Goal: Find contact information: Find contact information

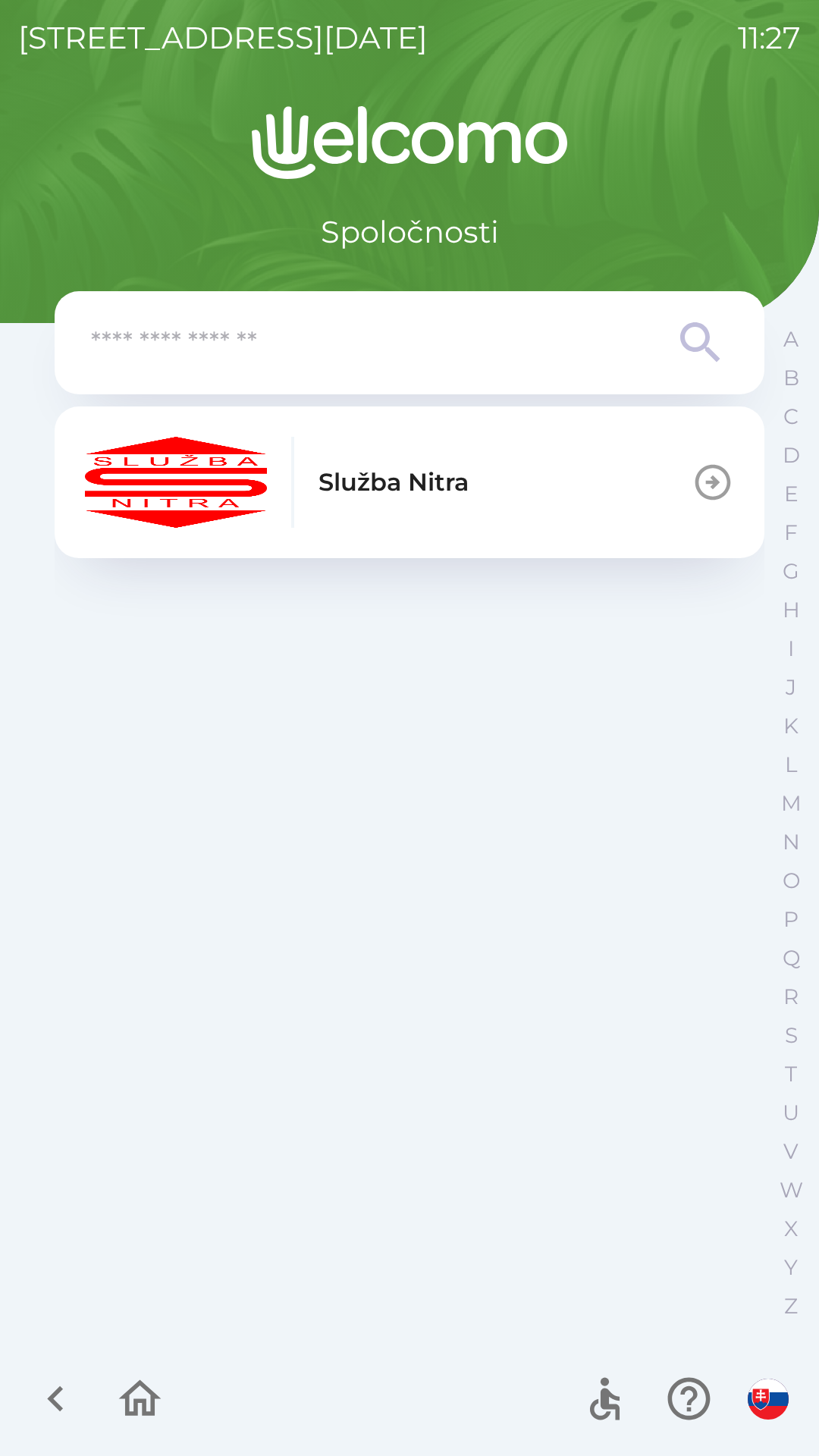
click at [600, 450] on button "Služba Nitra" at bounding box center [410, 482] width 710 height 151
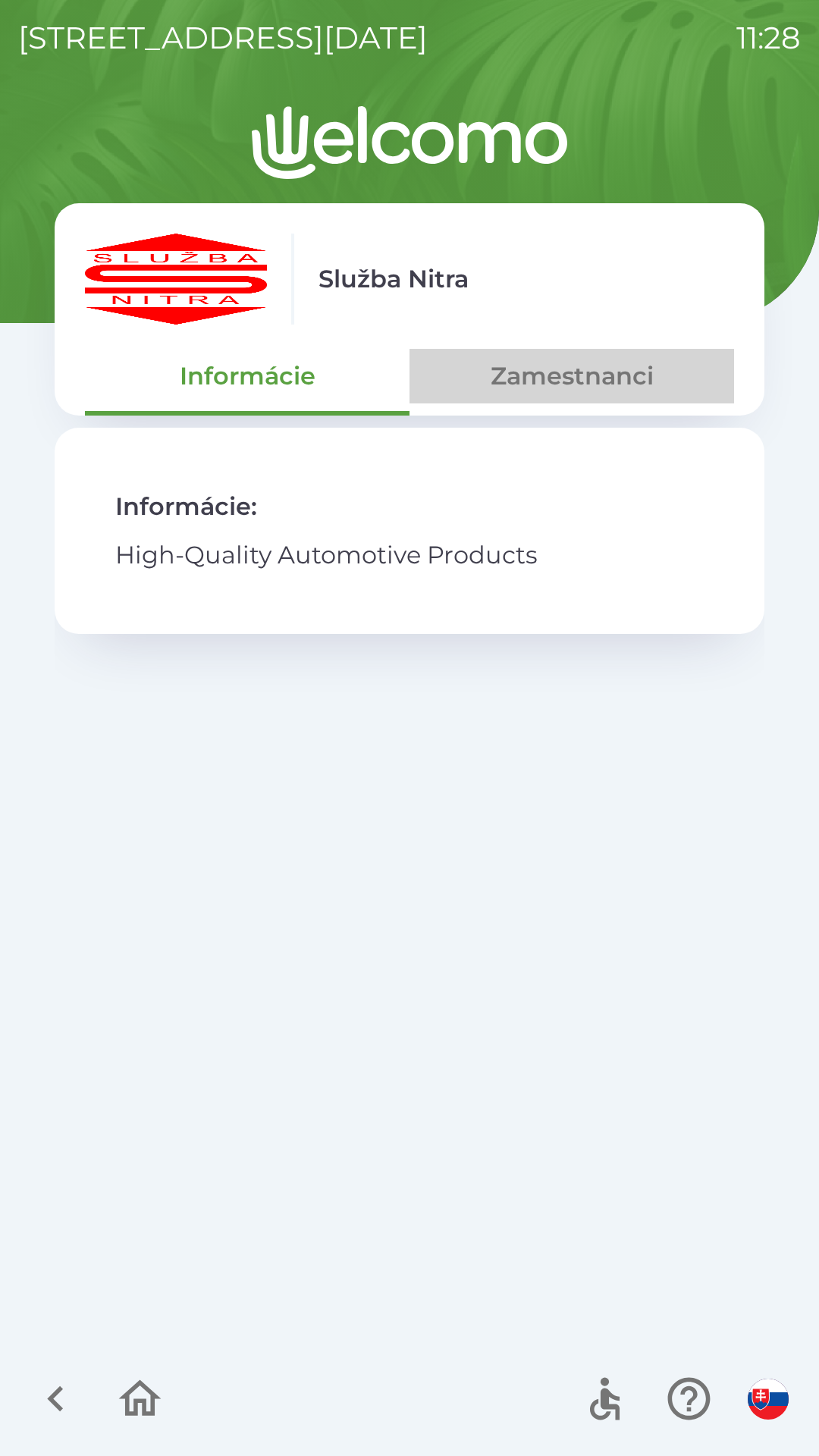
click at [617, 349] on button "Zamestnanci" at bounding box center [572, 375] width 325 height 55
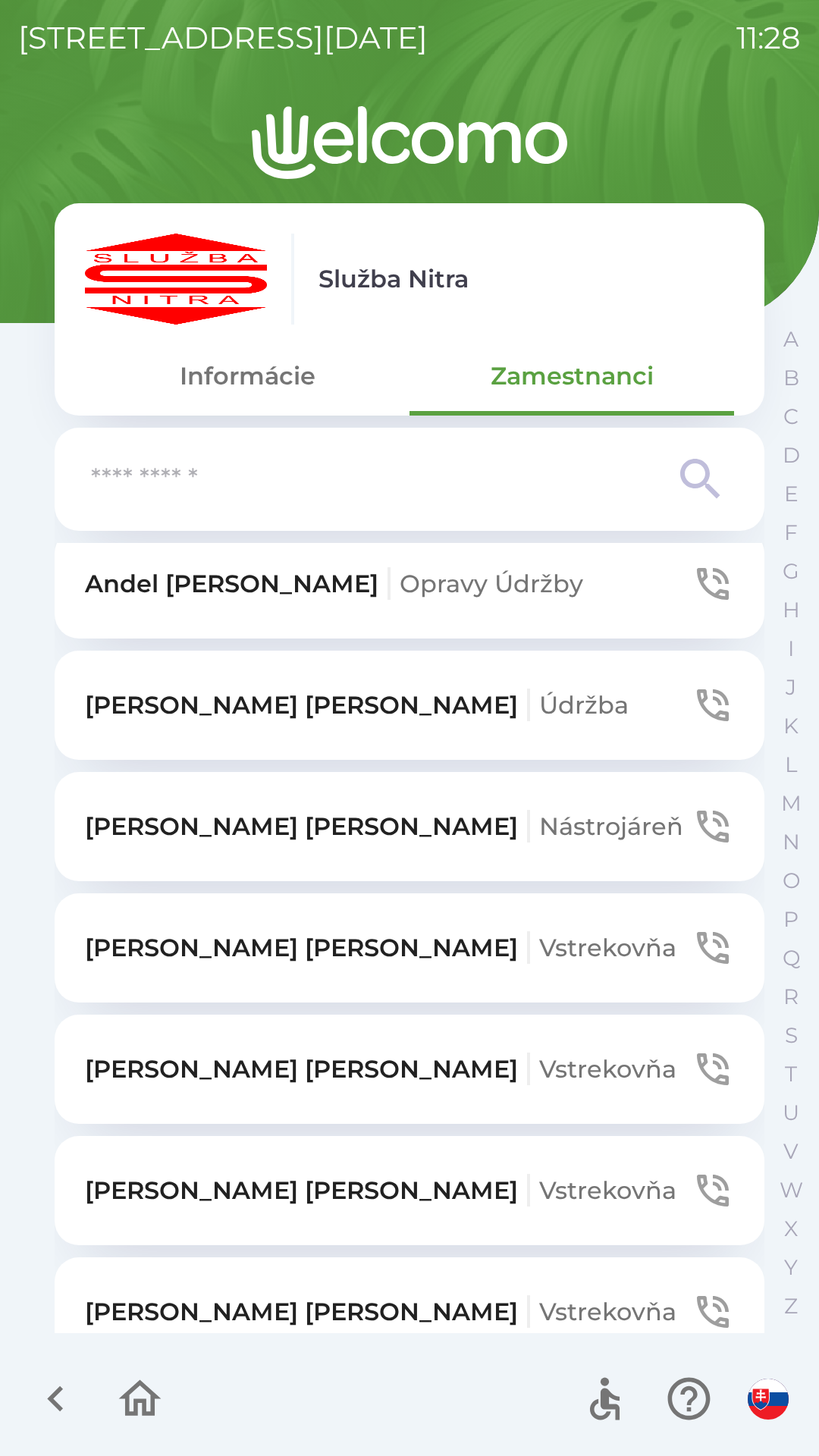
scroll to position [3367, 0]
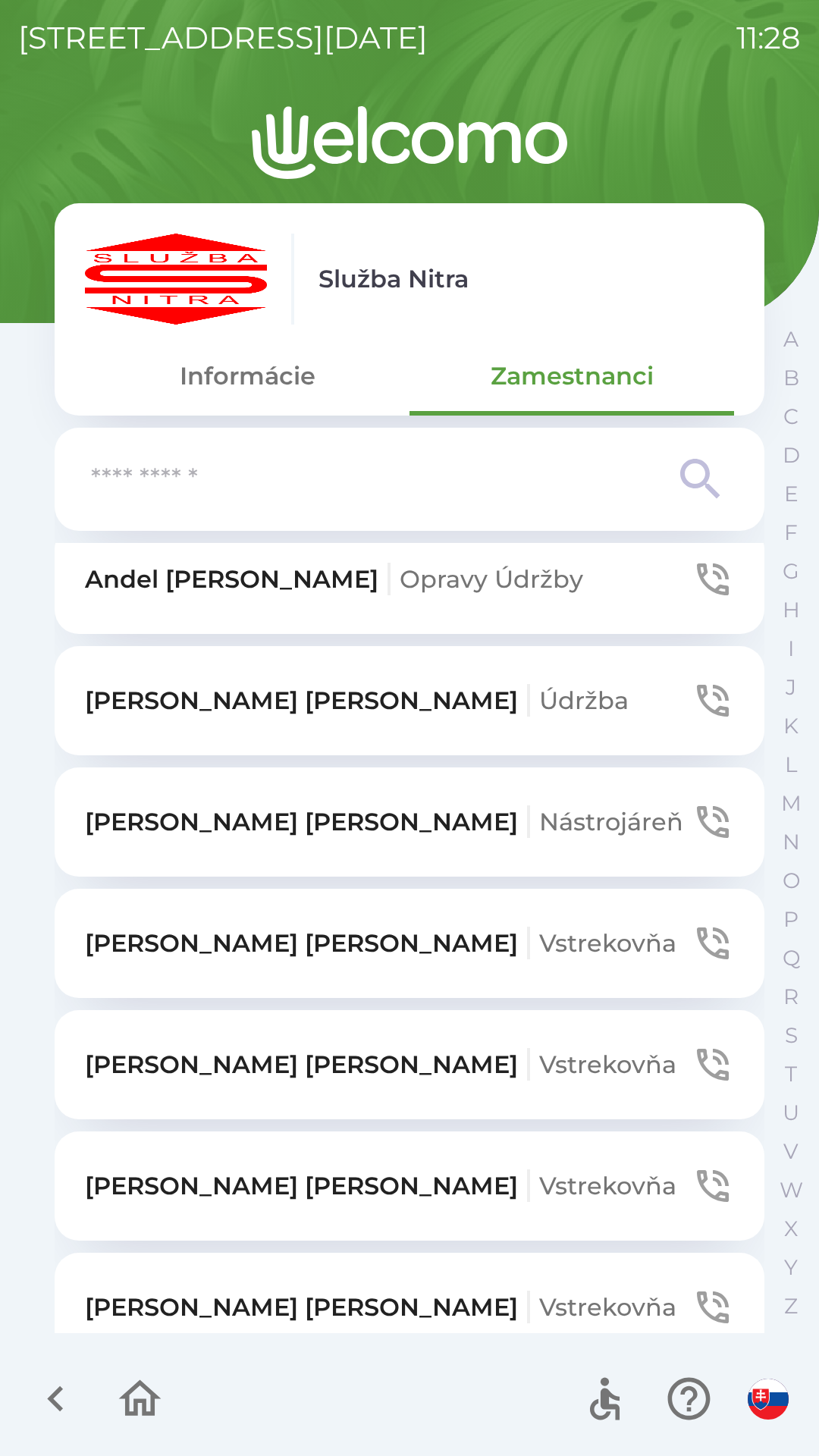
click at [697, 685] on icon "button" at bounding box center [713, 701] width 32 height 32
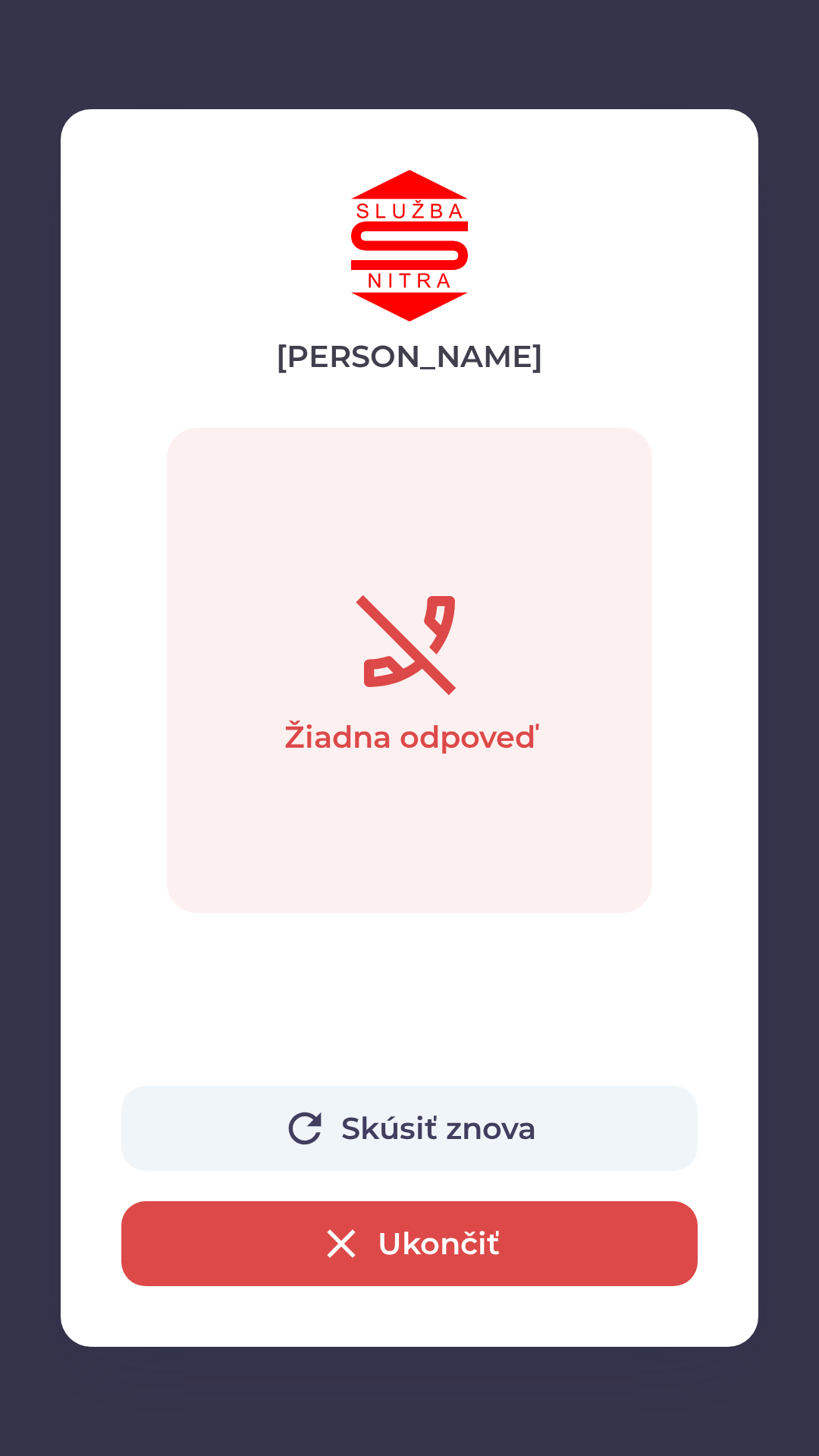
click at [459, 1118] on button "Skúsiť znova" at bounding box center [410, 1128] width 577 height 85
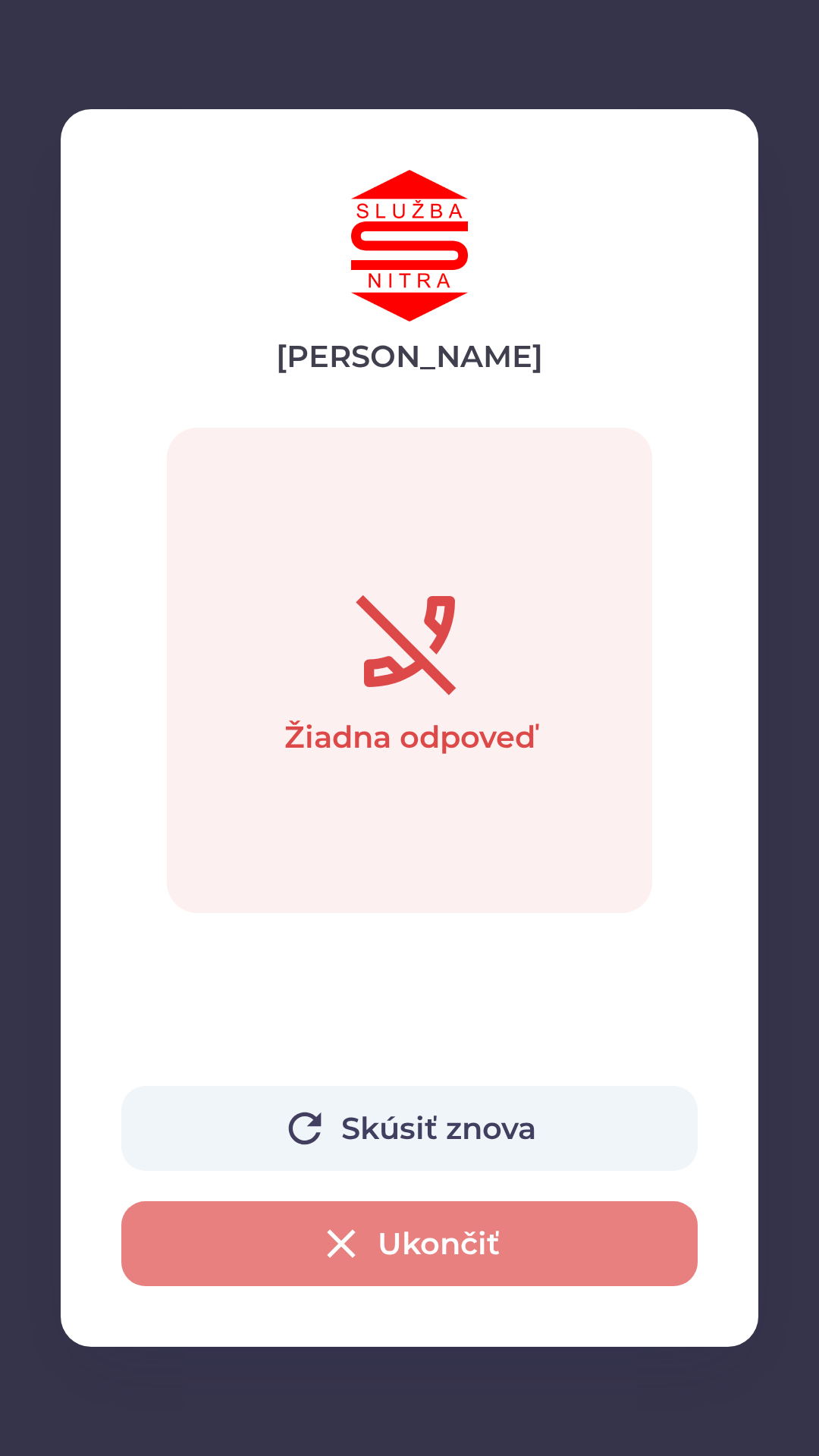
click at [477, 1236] on button "Ukončiť" at bounding box center [410, 1244] width 577 height 85
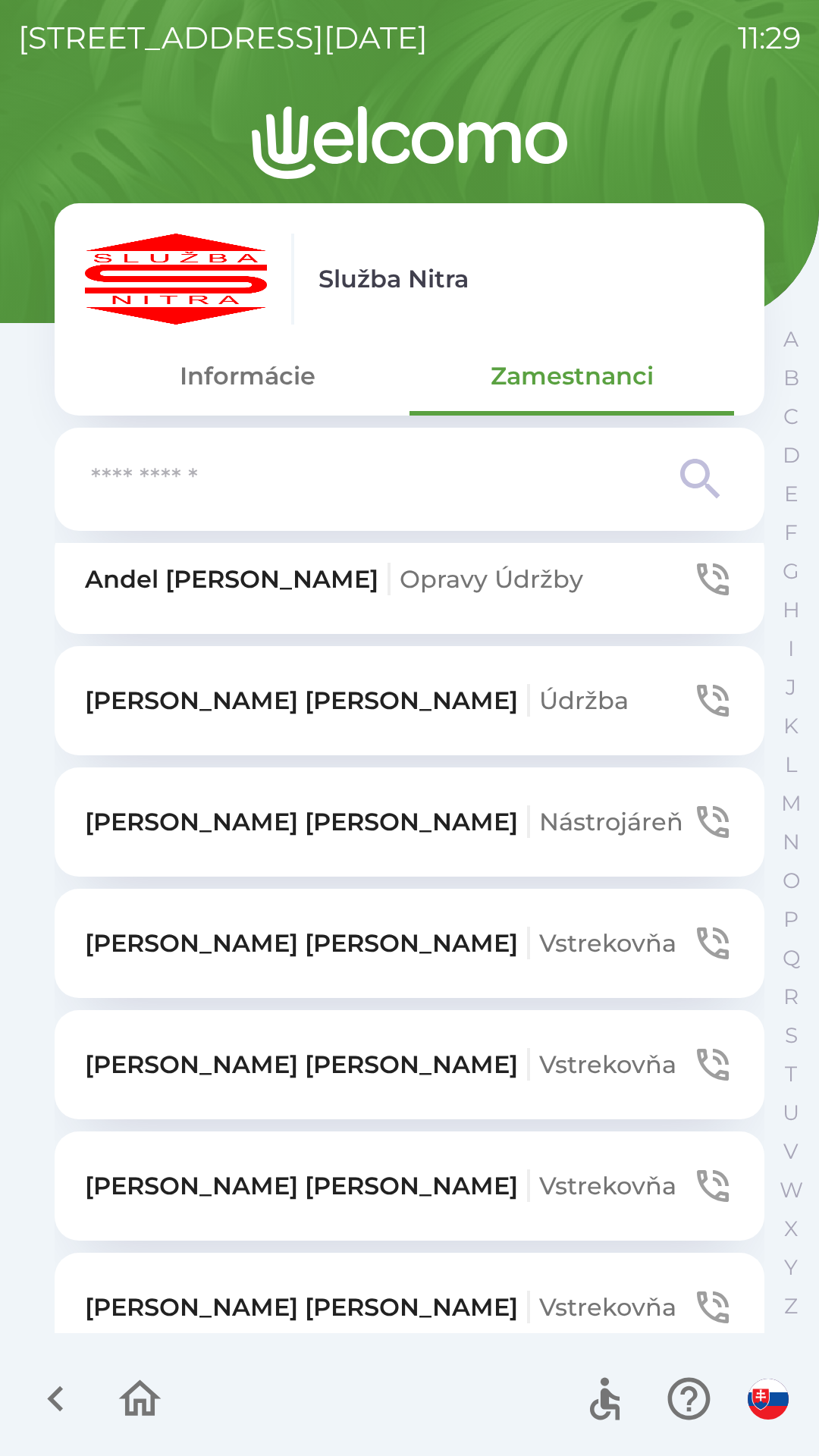
click at [446, 1010] on button "[PERSON_NAME]" at bounding box center [410, 1065] width 710 height 109
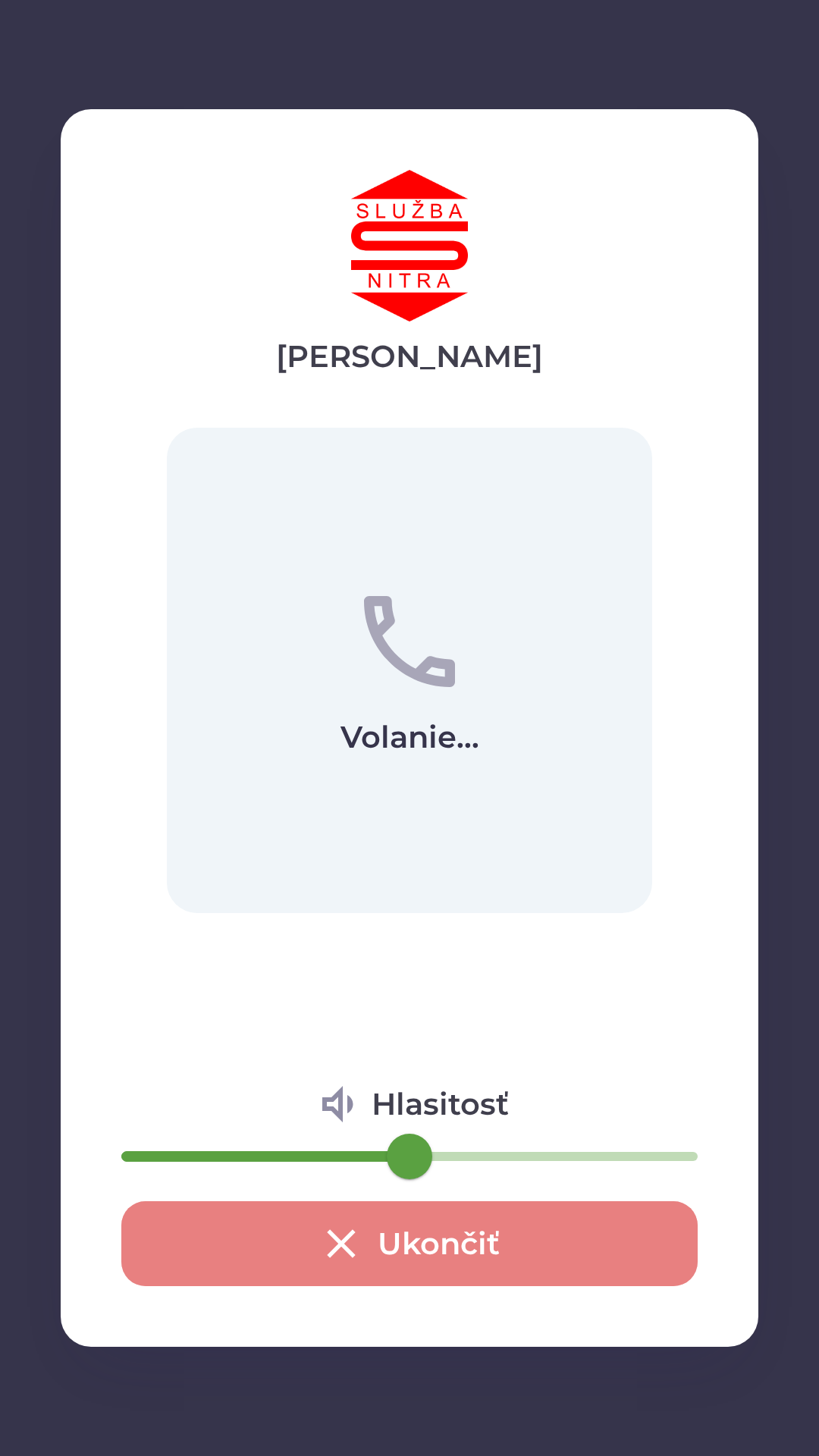
click at [455, 1249] on button "Ukončiť" at bounding box center [410, 1244] width 577 height 85
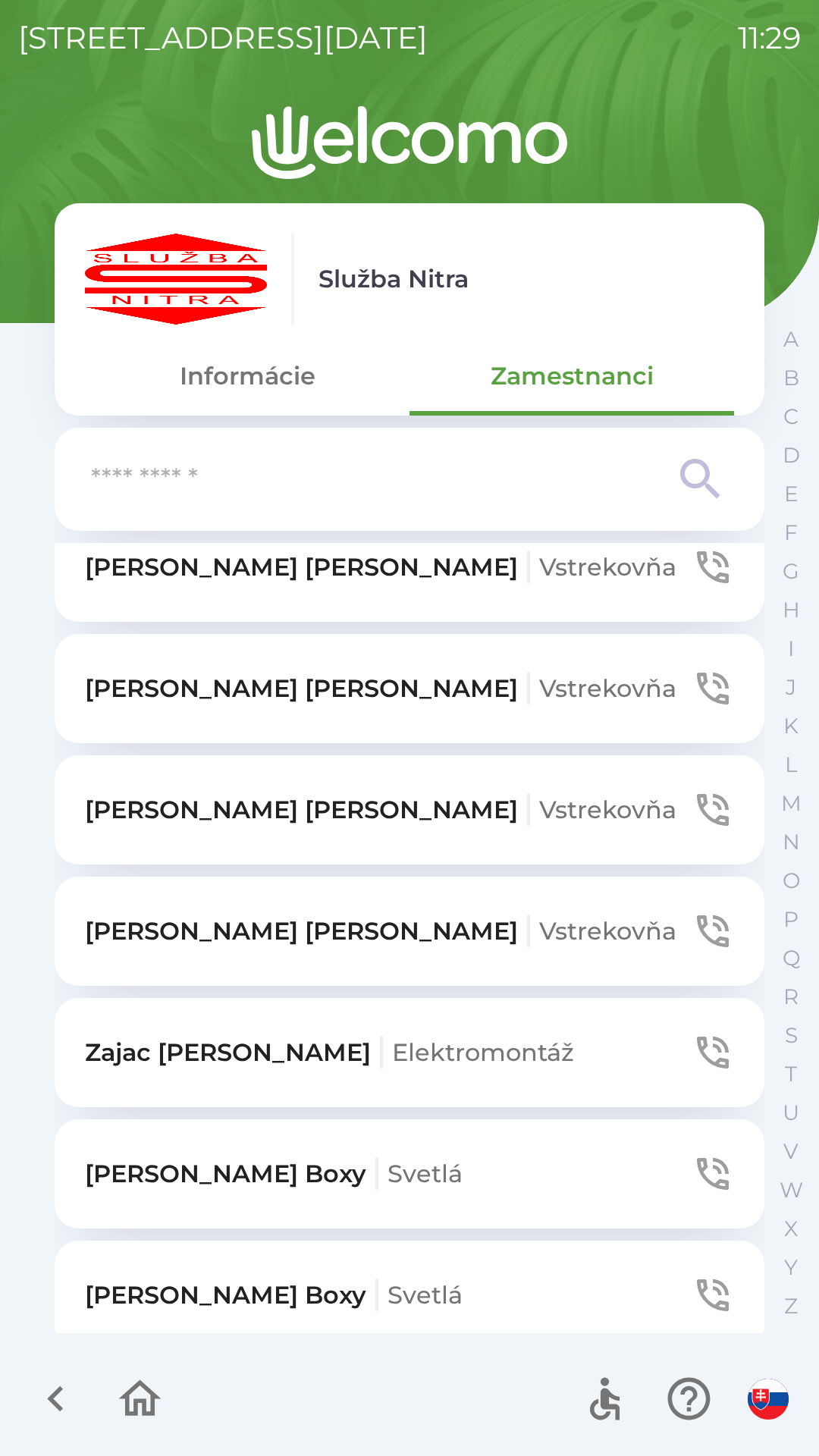
scroll to position [3767, 0]
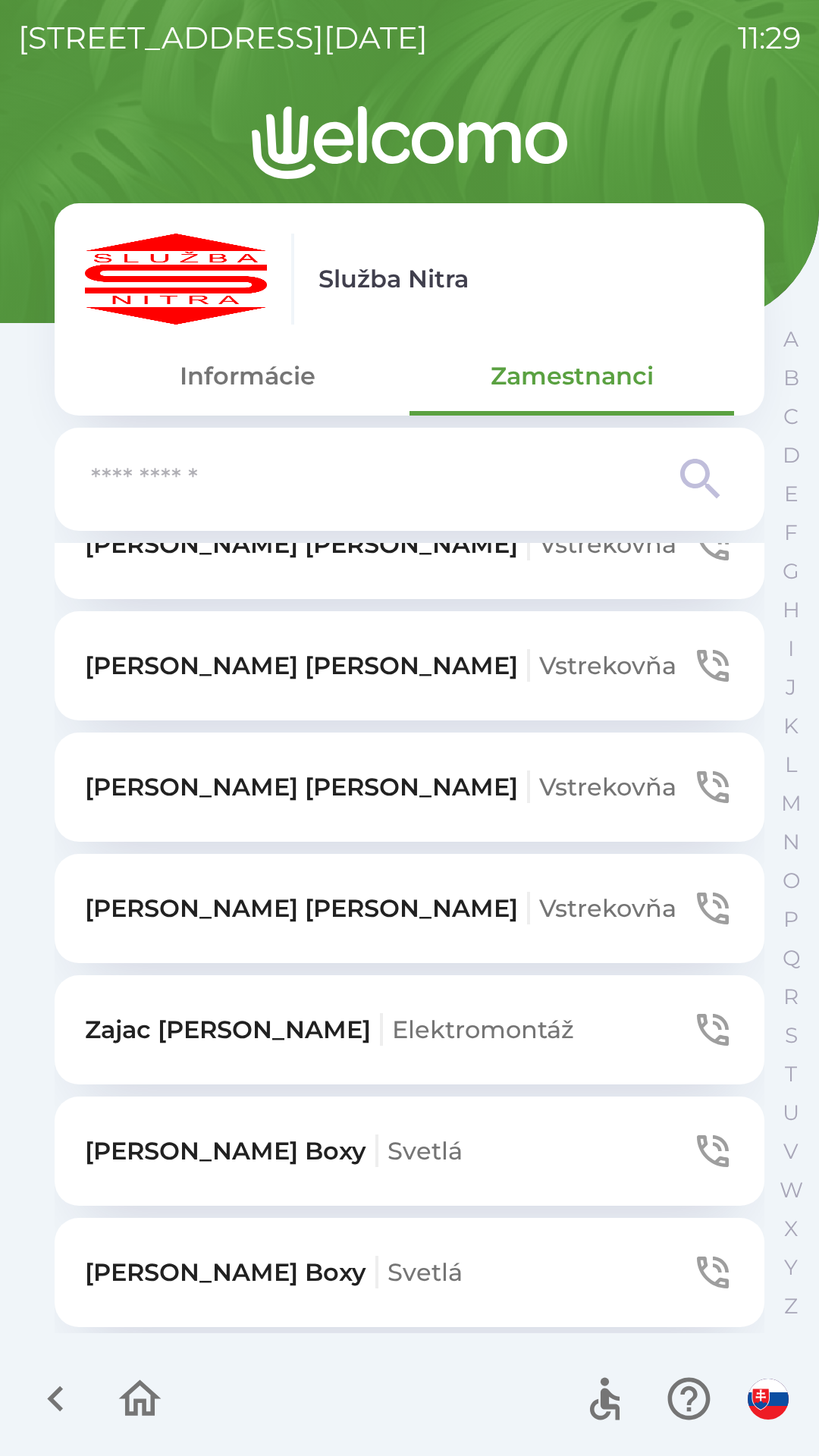
click at [680, 854] on button "[PERSON_NAME]" at bounding box center [410, 909] width 710 height 109
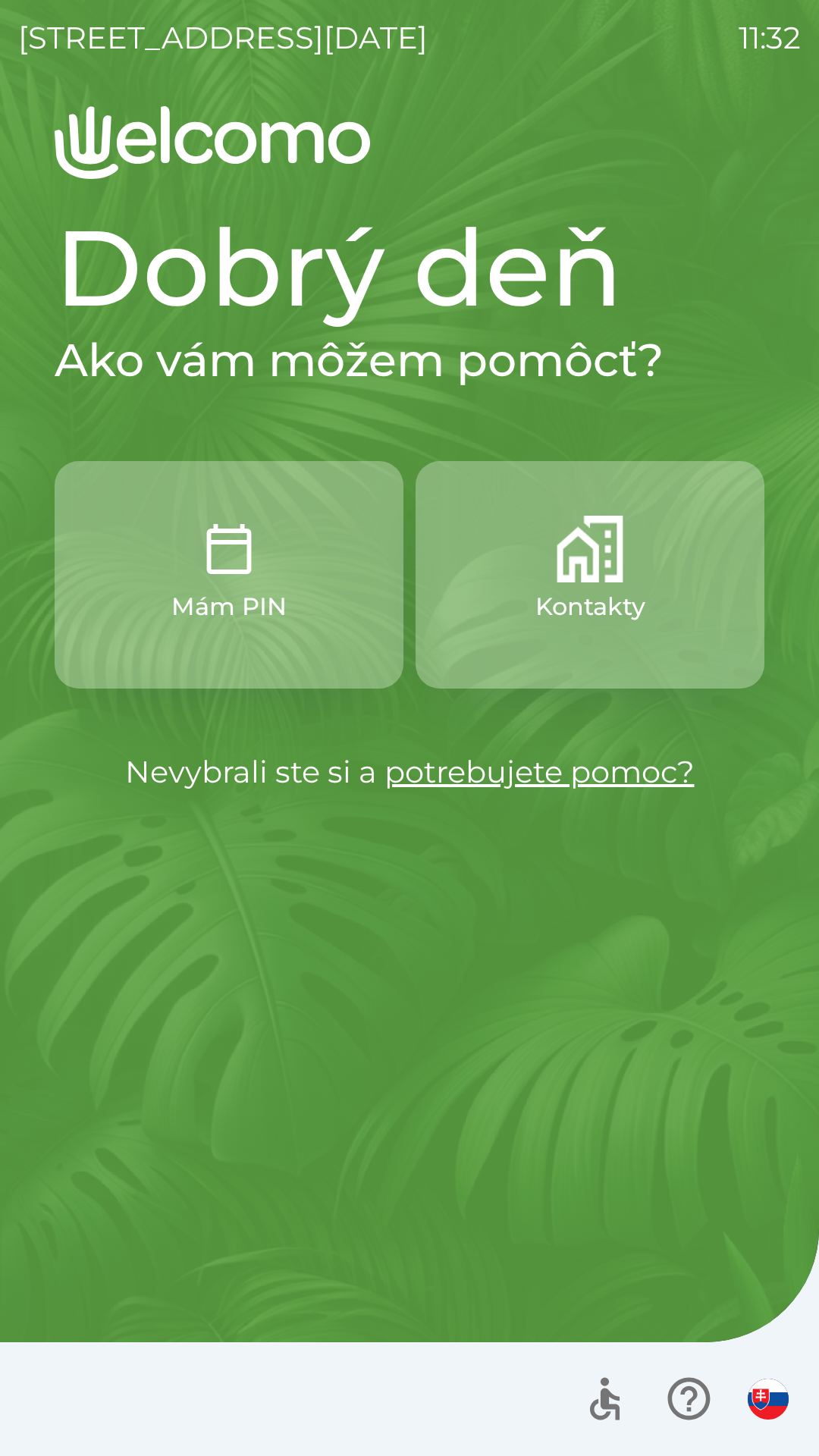
click at [627, 599] on p "Kontakty" at bounding box center [590, 607] width 110 height 36
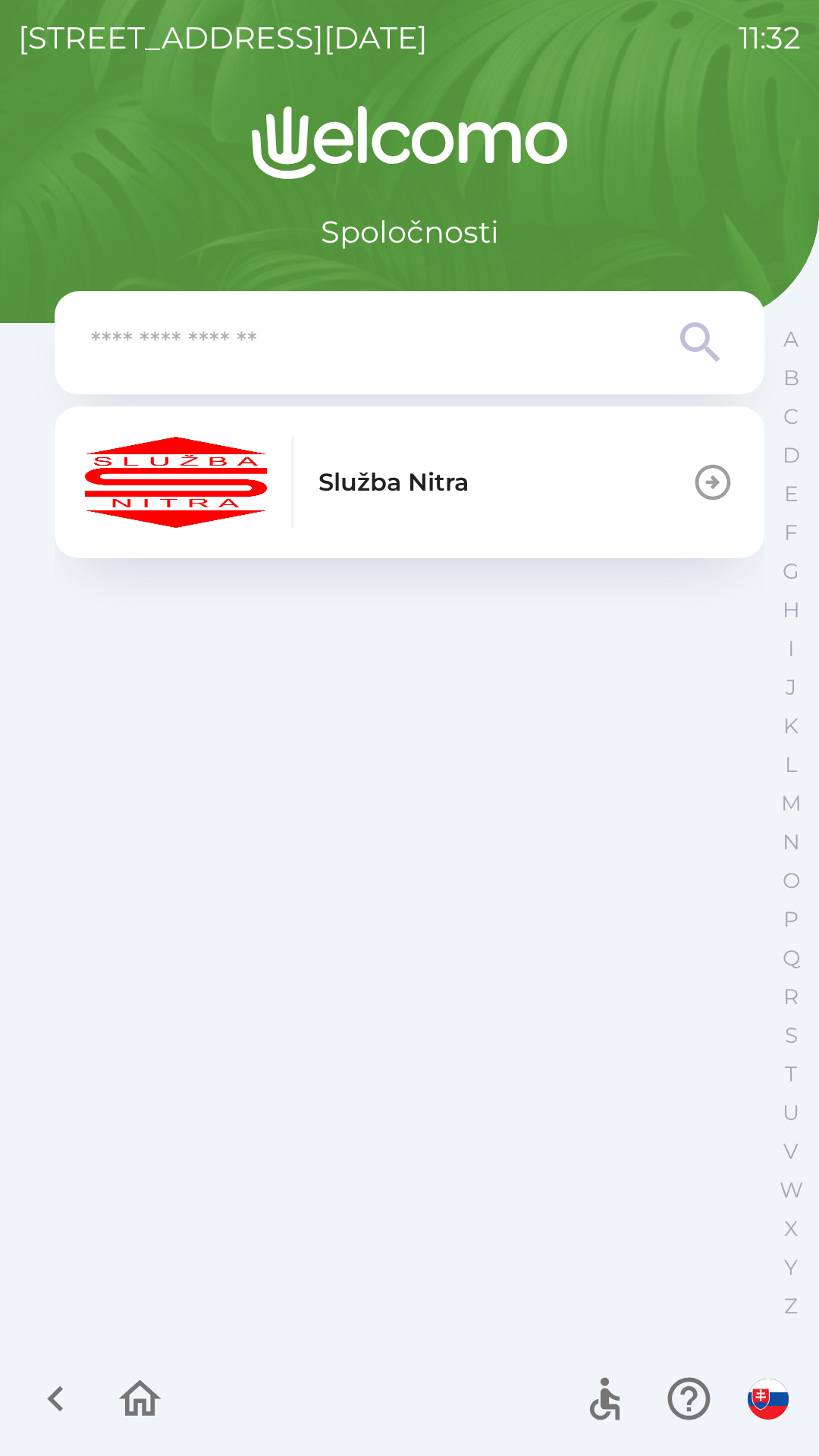
click at [611, 492] on button "Služba Nitra" at bounding box center [410, 482] width 710 height 151
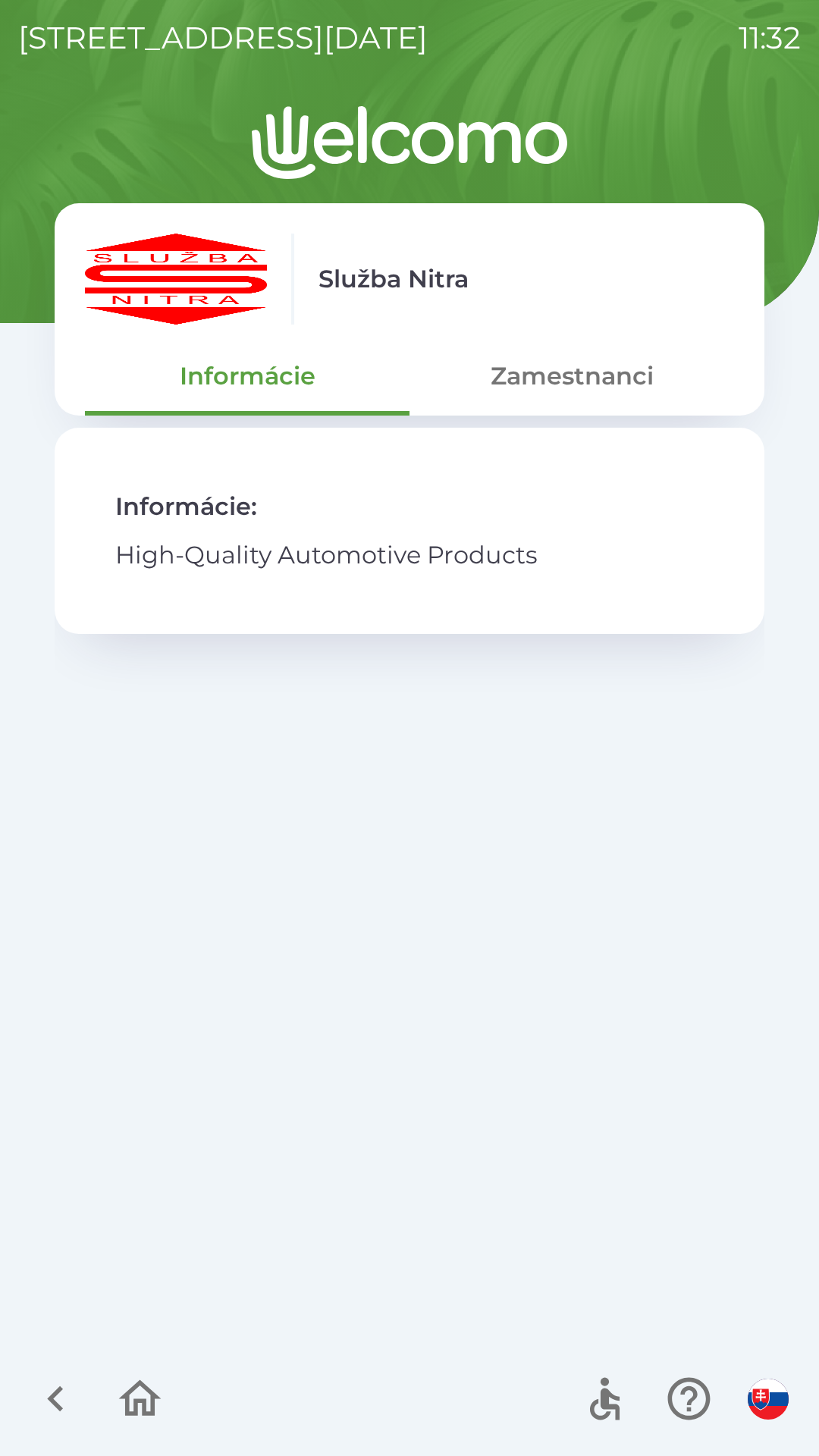
click at [650, 297] on div "Služba Nitra" at bounding box center [410, 279] width 649 height 91
click at [604, 383] on button "Zamestnanci" at bounding box center [572, 375] width 325 height 55
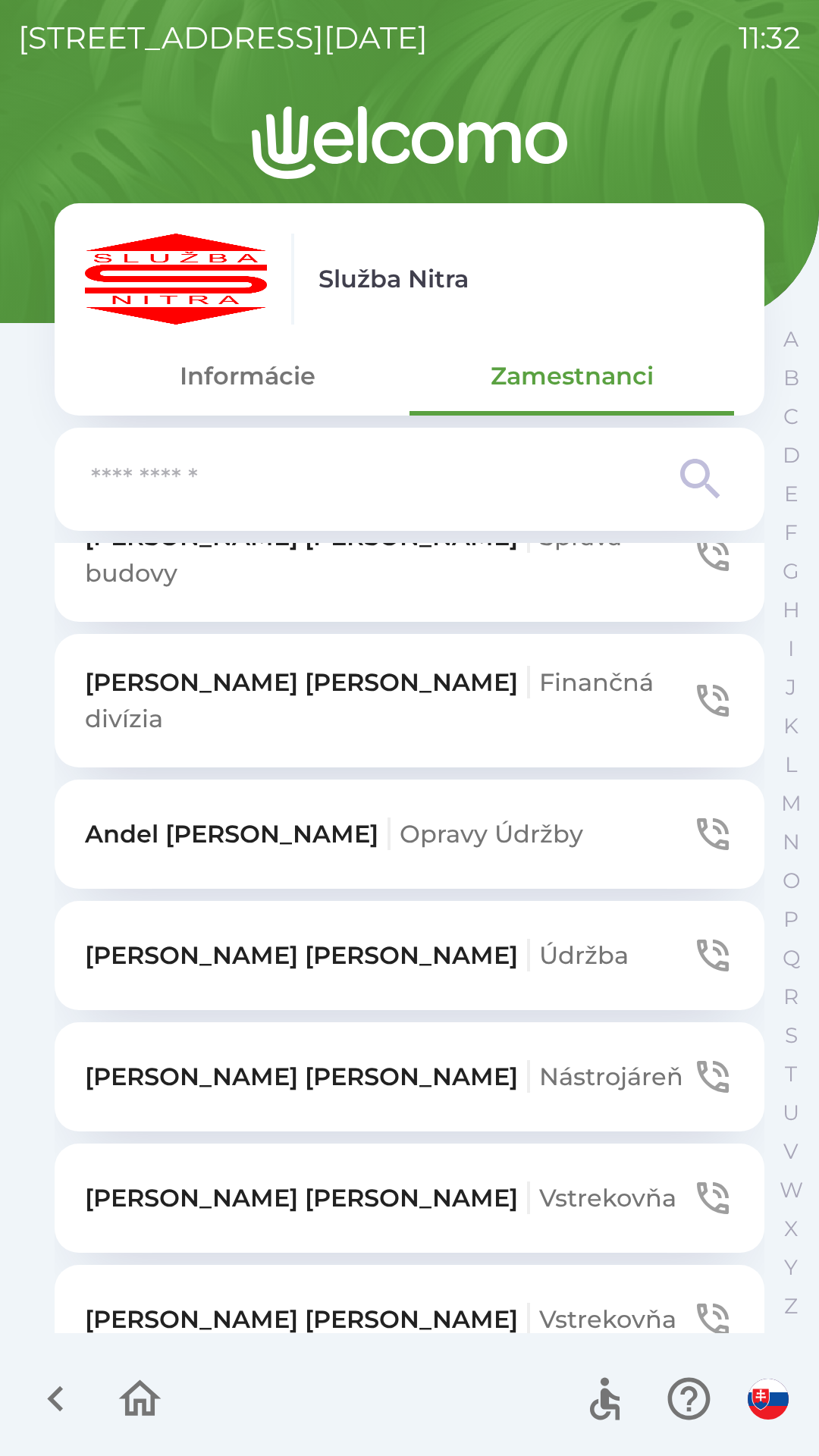
scroll to position [3132, 0]
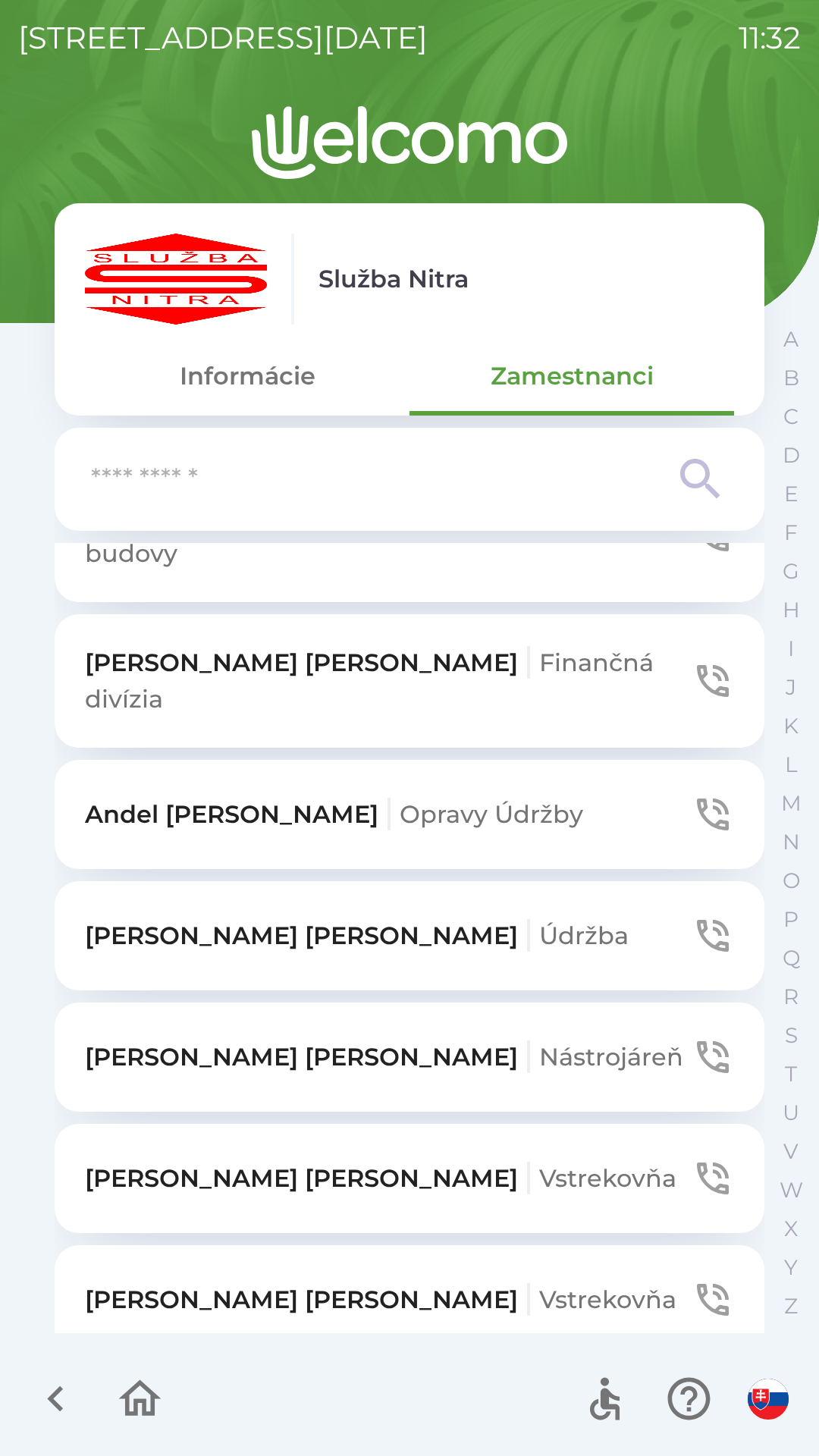
click at [165, 796] on p "[PERSON_NAME] Opravy Údržby" at bounding box center [333, 814] width 498 height 36
